Goal: Transaction & Acquisition: Purchase product/service

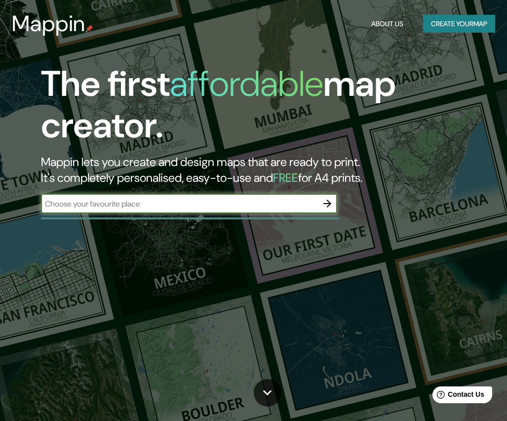
click at [176, 204] on input "text" at bounding box center [179, 203] width 277 height 11
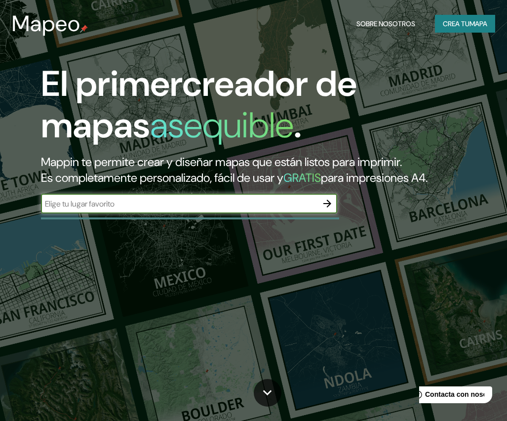
click at [165, 209] on input "text" at bounding box center [179, 203] width 277 height 11
type input "CELAYA GUANAJUATO"
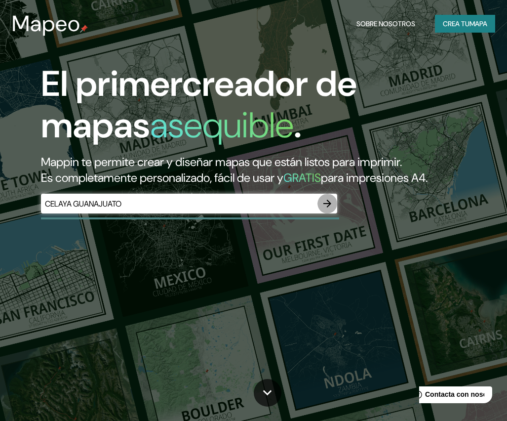
click at [324, 207] on icon "button" at bounding box center [328, 204] width 8 height 8
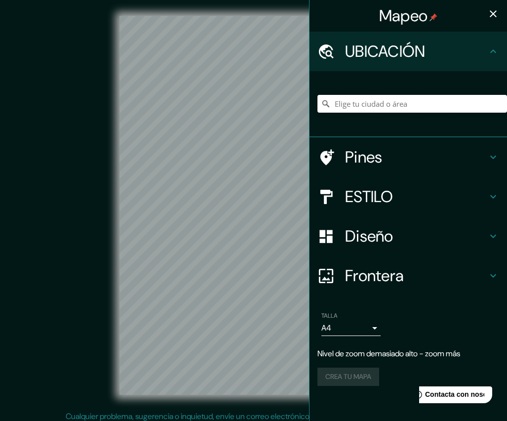
click at [366, 105] on input "Elige tu ciudad o área" at bounding box center [413, 104] width 190 height 18
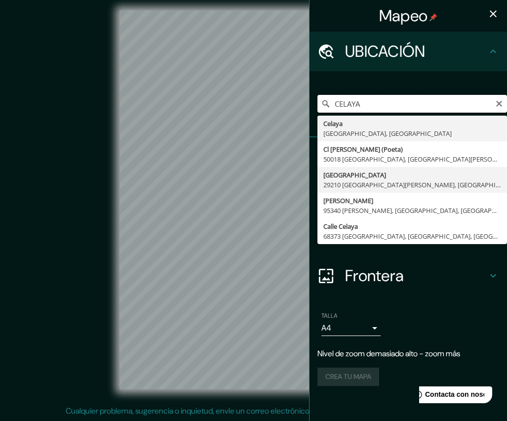
scroll to position [5, 0]
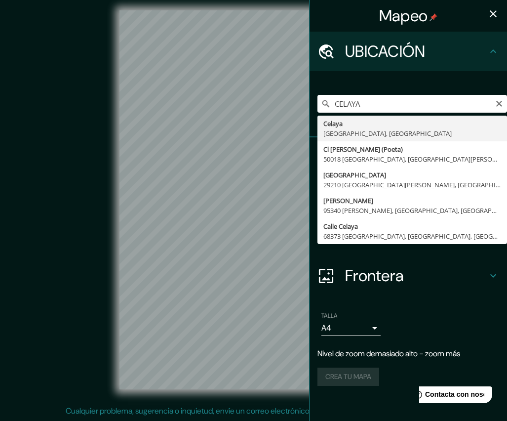
type input "Celaya, Guanajuato, México"
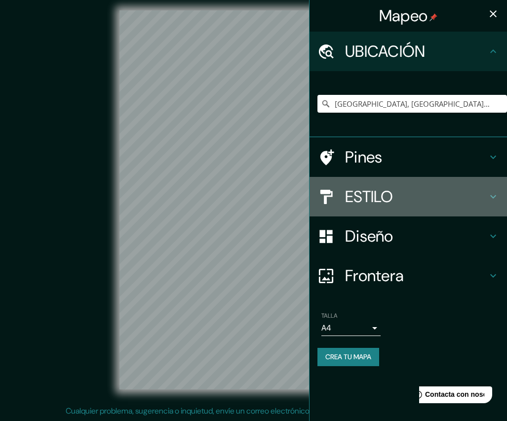
click at [328, 191] on icon at bounding box center [327, 196] width 12 height 14
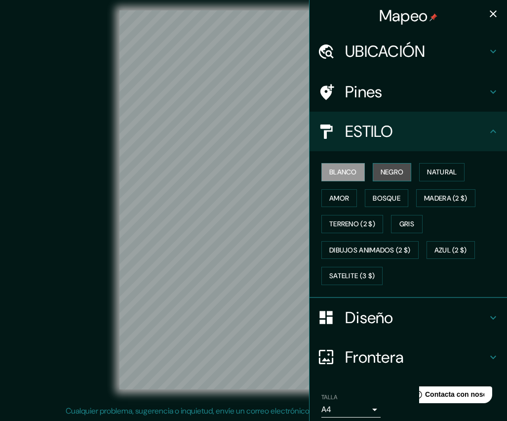
click at [388, 169] on button "NEGRO" at bounding box center [392, 172] width 39 height 18
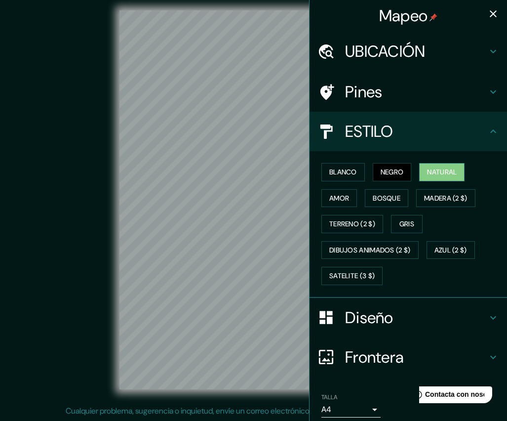
click at [435, 167] on button "Natural" at bounding box center [441, 172] width 45 height 18
click at [393, 195] on button "Bosque" at bounding box center [386, 198] width 43 height 18
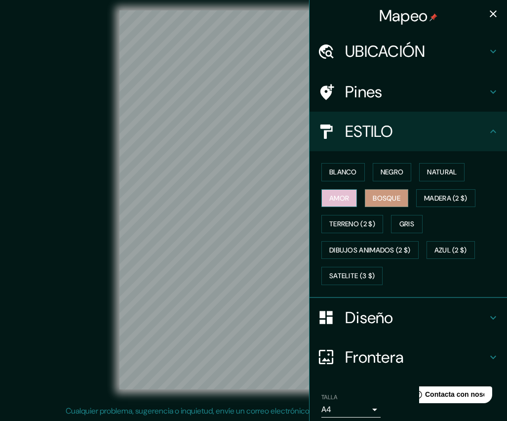
click at [342, 198] on button "amor" at bounding box center [340, 198] width 36 height 18
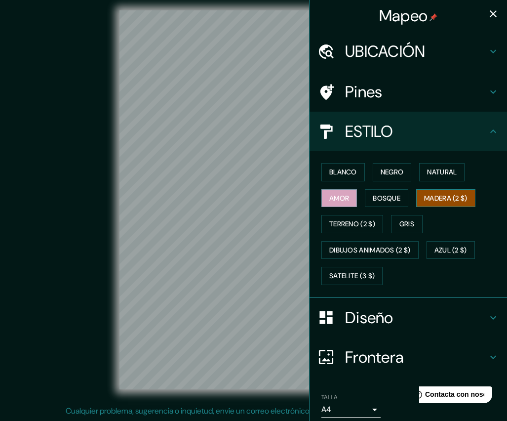
click at [430, 198] on button "MADERA (2 $)" at bounding box center [445, 198] width 59 height 18
click at [387, 196] on button "Bosque" at bounding box center [386, 198] width 43 height 18
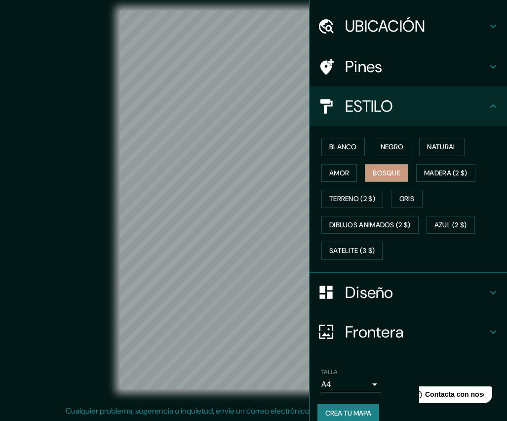
scroll to position [26, 0]
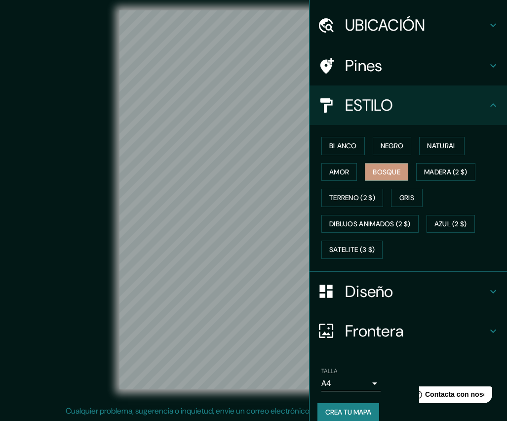
click at [388, 96] on h4 "ESTILO" at bounding box center [416, 105] width 142 height 20
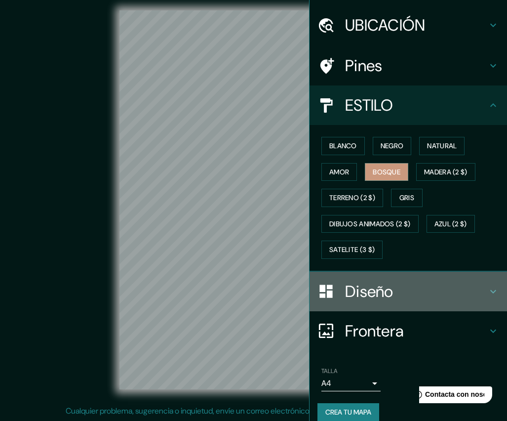
click at [370, 277] on div "Diseño" at bounding box center [409, 292] width 198 height 40
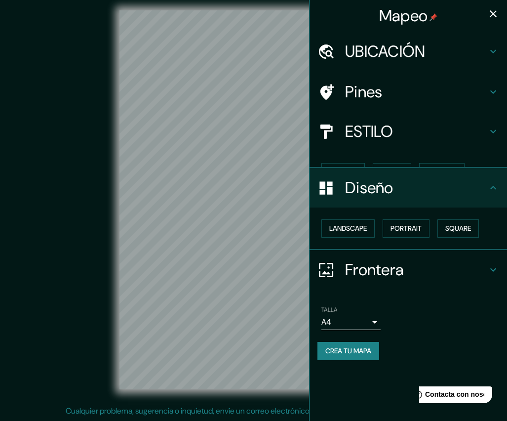
scroll to position [0, 0]
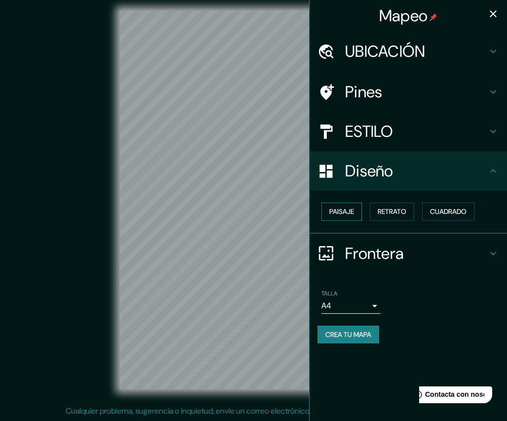
click at [352, 207] on button "Paisaje" at bounding box center [342, 212] width 41 height 18
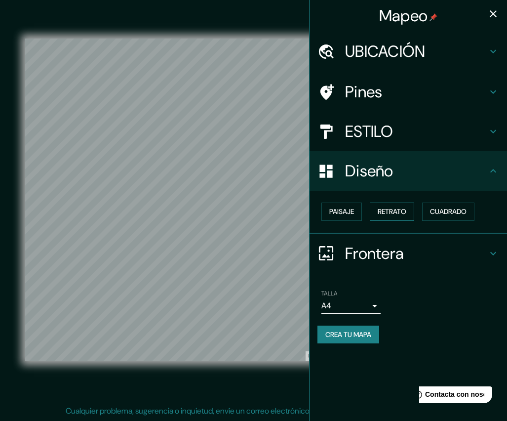
click at [390, 206] on button "Retrato" at bounding box center [392, 212] width 44 height 18
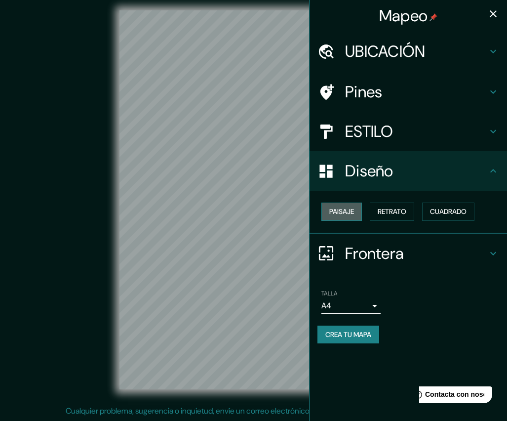
click at [355, 214] on button "Paisaje" at bounding box center [342, 212] width 41 height 18
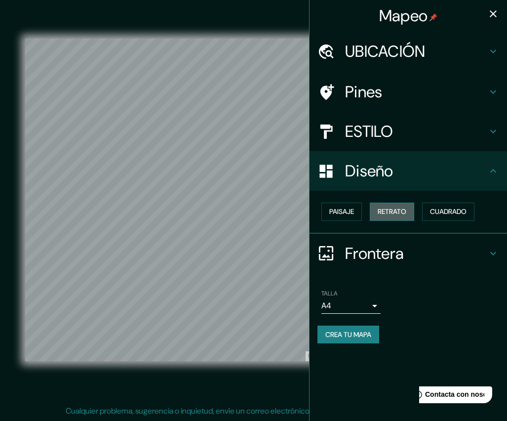
click at [401, 213] on button "Retrato" at bounding box center [392, 212] width 44 height 18
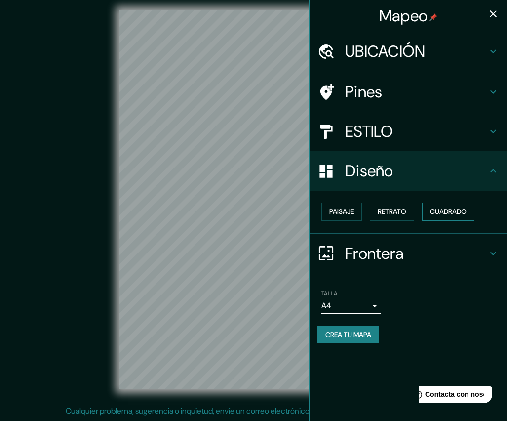
click at [434, 212] on button "Cuadrado" at bounding box center [448, 212] width 52 height 18
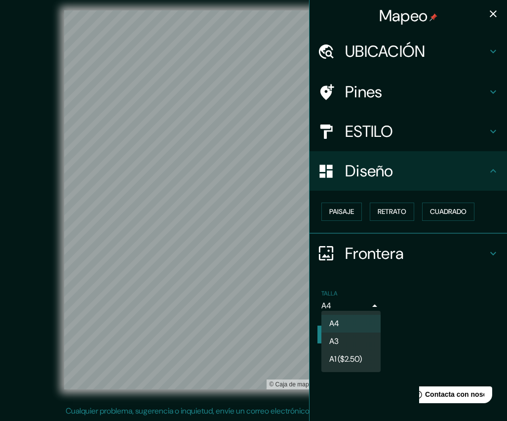
click at [340, 302] on body "Mapeo UBICACIÓN Celaya, Guanajuato, México Pines ESTILO Diseño Paisaje Retrato …" at bounding box center [253, 205] width 507 height 421
click at [343, 336] on li "A3" at bounding box center [351, 341] width 59 height 18
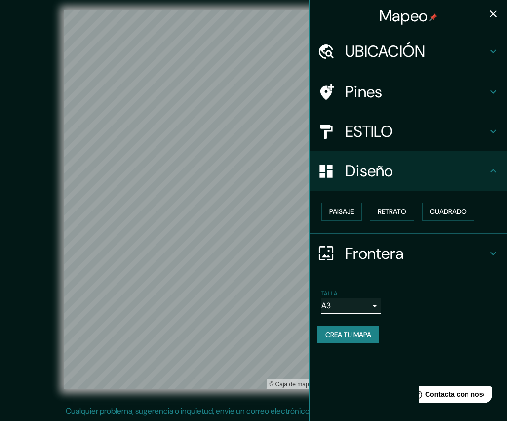
type input "a4"
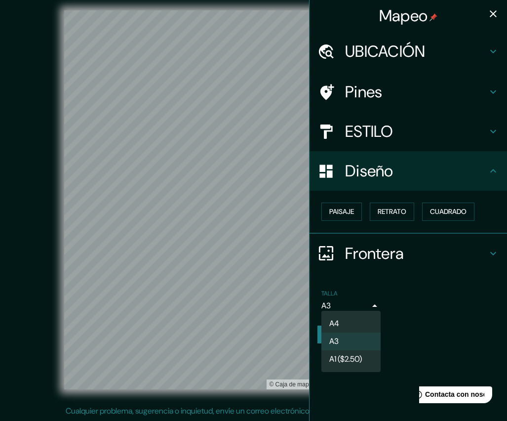
click at [346, 309] on body "Mapeo UBICACIÓN Celaya, Guanajuato, México Pines ESTILO Diseño Paisaje Retrato …" at bounding box center [253, 205] width 507 height 421
click at [344, 341] on li "A3" at bounding box center [351, 341] width 59 height 18
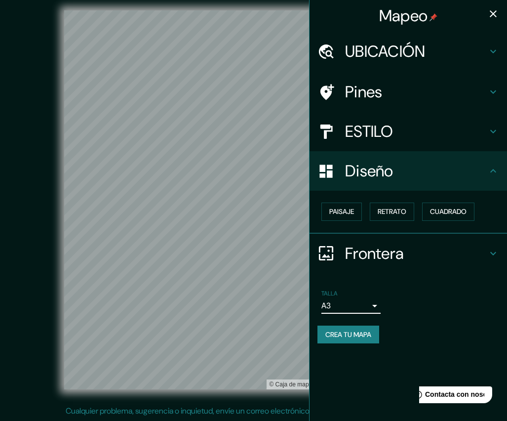
click at [366, 128] on h4 "ESTILO" at bounding box center [416, 132] width 142 height 20
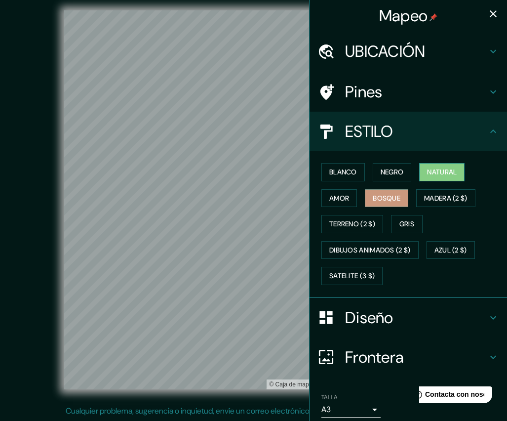
click at [434, 166] on button "Natural" at bounding box center [441, 172] width 45 height 18
click at [416, 133] on h4 "ESTILO" at bounding box center [416, 132] width 142 height 20
click at [394, 360] on h4 "Frontera" at bounding box center [416, 357] width 142 height 20
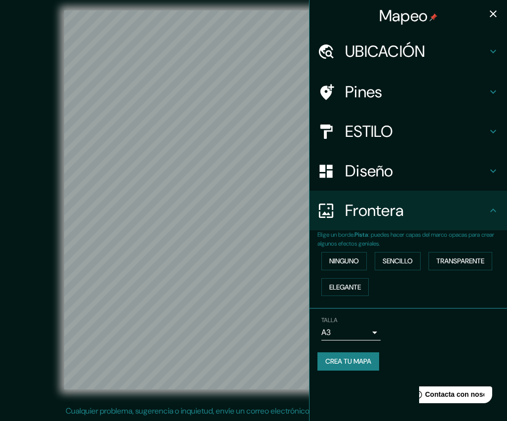
click at [410, 203] on h4 "Frontera" at bounding box center [416, 211] width 142 height 20
click at [371, 358] on button "CREA TU MAPA" at bounding box center [349, 361] width 62 height 18
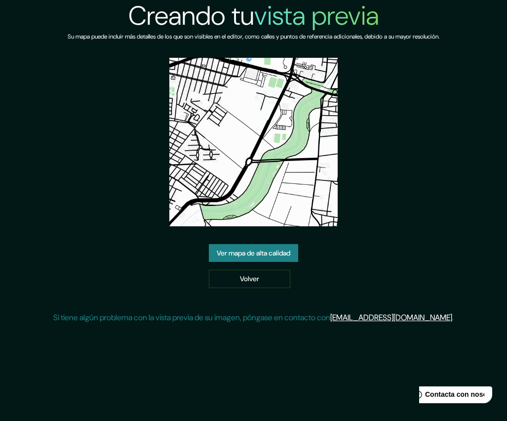
click at [260, 209] on img at bounding box center [253, 142] width 168 height 168
click at [275, 248] on link "Ver mapa de alta calidad" at bounding box center [253, 253] width 89 height 18
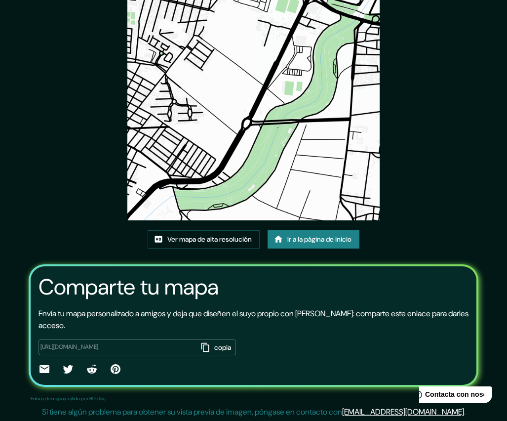
scroll to position [71, 0]
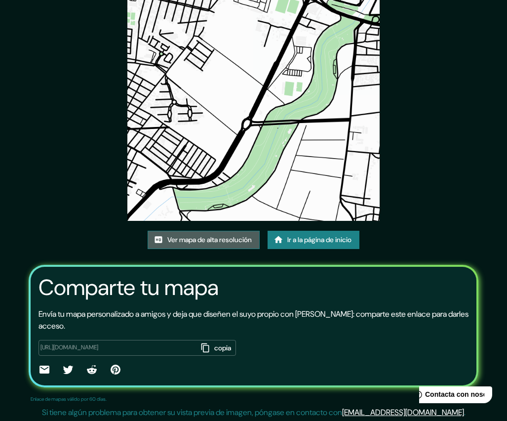
click at [222, 240] on link "Ver mapa de alta resolución" at bounding box center [204, 240] width 112 height 18
click at [172, 303] on div "Comparte tu mapa Envía tu mapa personalizado a amigos y deja que diseñen el suy…" at bounding box center [254, 326] width 450 height 123
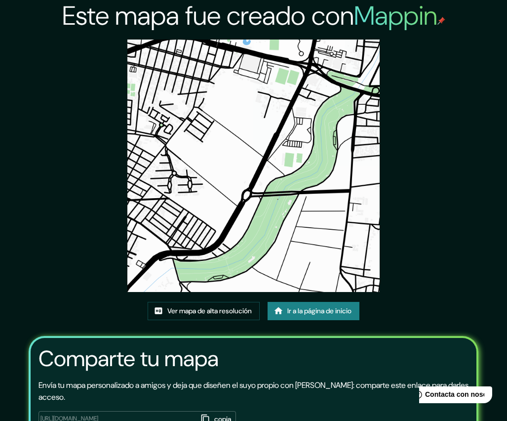
scroll to position [0, 0]
